Goal: Check status: Check status

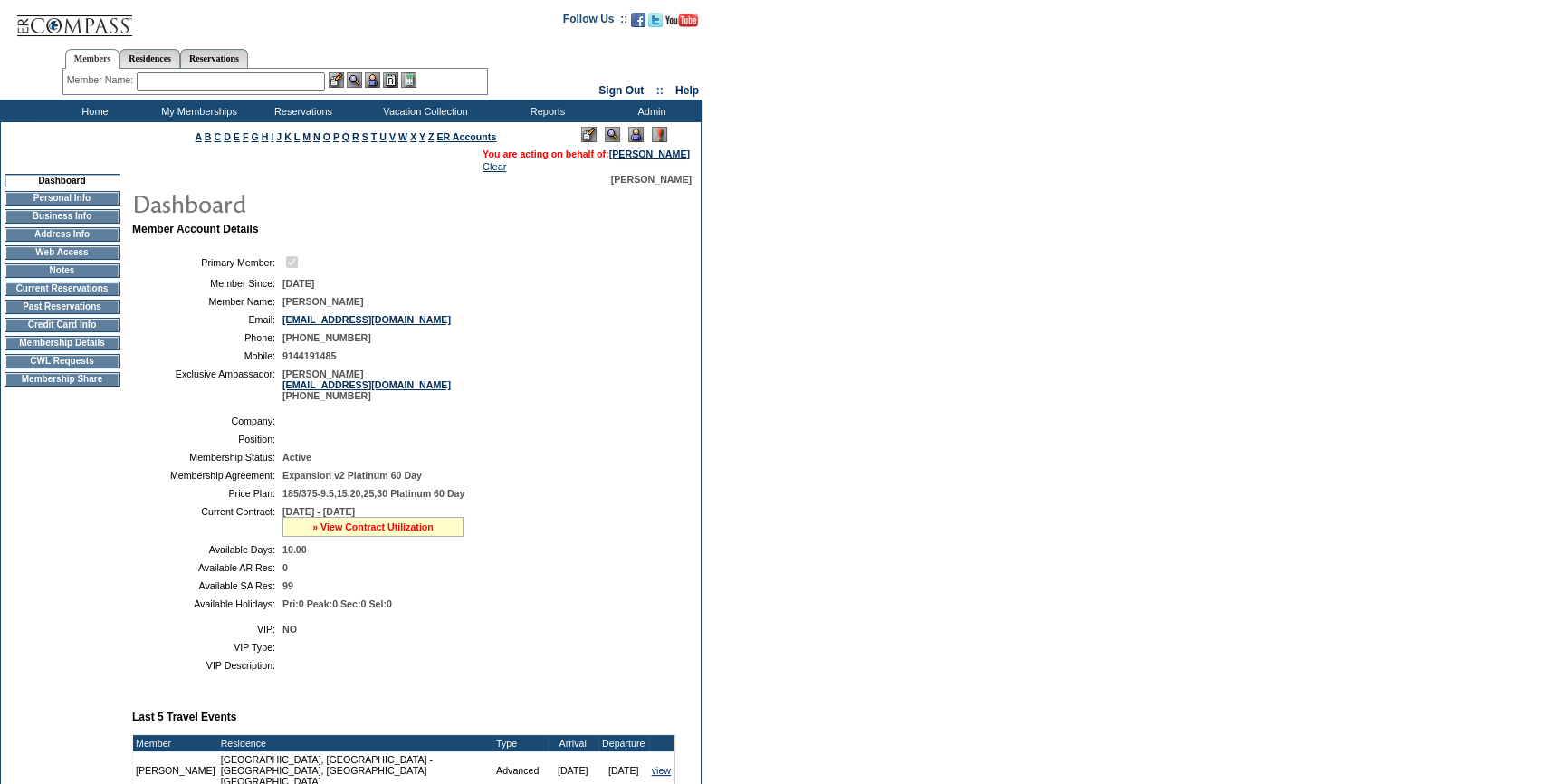
click at [368, 529] on link "» View Contract Utilization" at bounding box center [372, 527] width 121 height 11
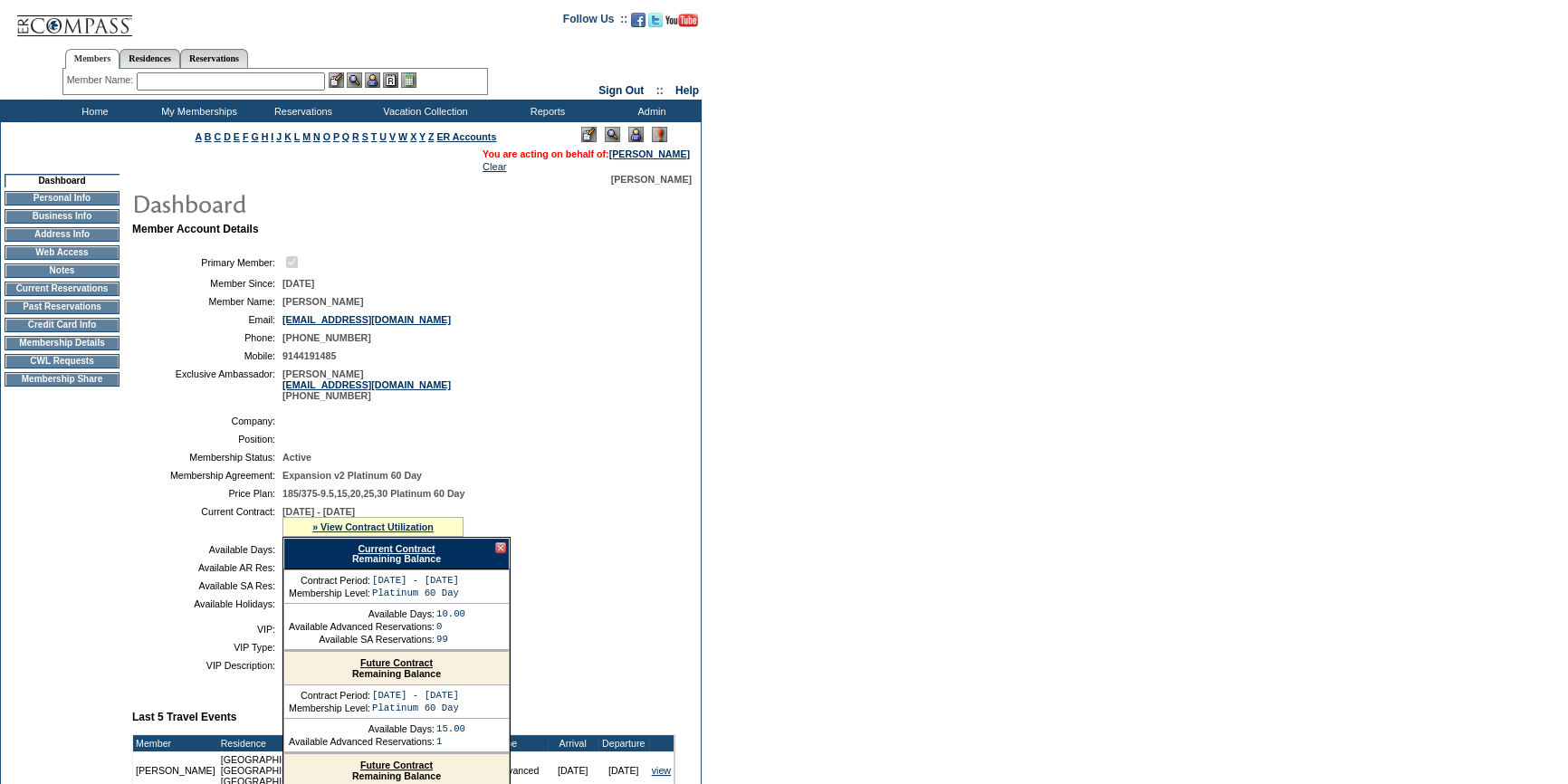
click at [388, 548] on link "Current Contract" at bounding box center [395, 549] width 77 height 11
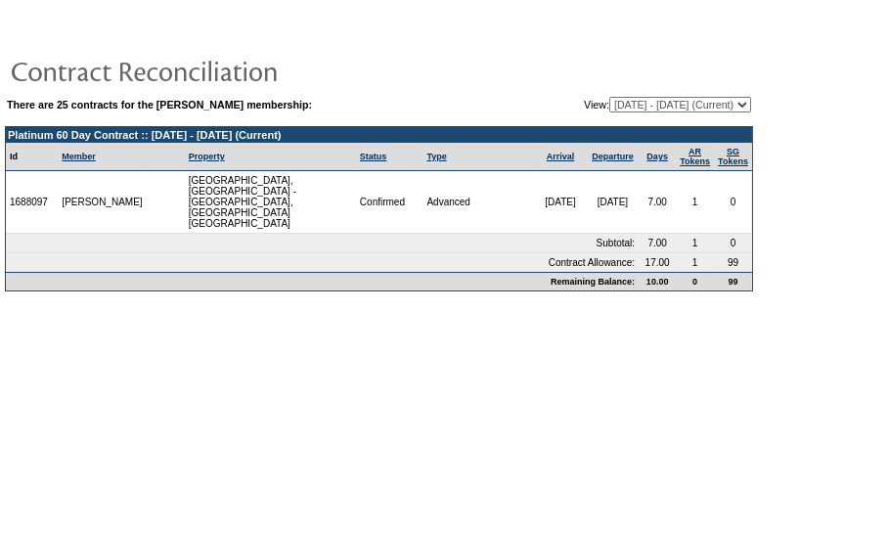
click at [670, 109] on select "[DATE] - [DATE] [DATE] - [DATE] [DATE] - [DATE] [DATE] - [DATE] [DATE] - [DATE]…" at bounding box center [680, 105] width 142 height 16
select select "141175"
click at [609, 97] on select "[DATE] - [DATE] [DATE] - [DATE] [DATE] - [DATE] [DATE] - [DATE] [DATE] - [DATE]…" at bounding box center [680, 105] width 142 height 16
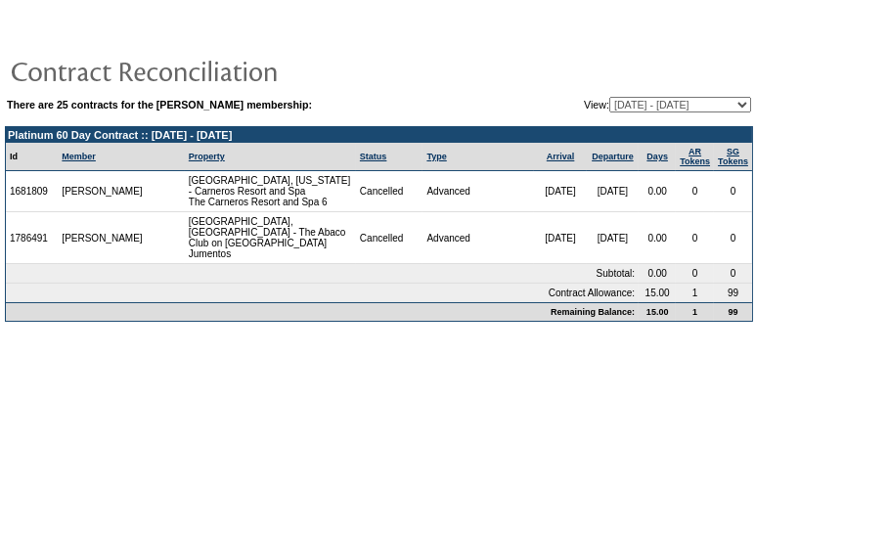
click at [626, 100] on select "[DATE] - [DATE] [DATE] - [DATE] [DATE] - [DATE] [DATE] - [DATE] [DATE] - [DATE]…" at bounding box center [680, 105] width 142 height 16
select select "137792"
click at [609, 97] on select "[DATE] - [DATE] [DATE] - [DATE] [DATE] - [DATE] [DATE] - [DATE] [DATE] - [DATE]…" at bounding box center [680, 105] width 142 height 16
